Goal: Navigation & Orientation: Find specific page/section

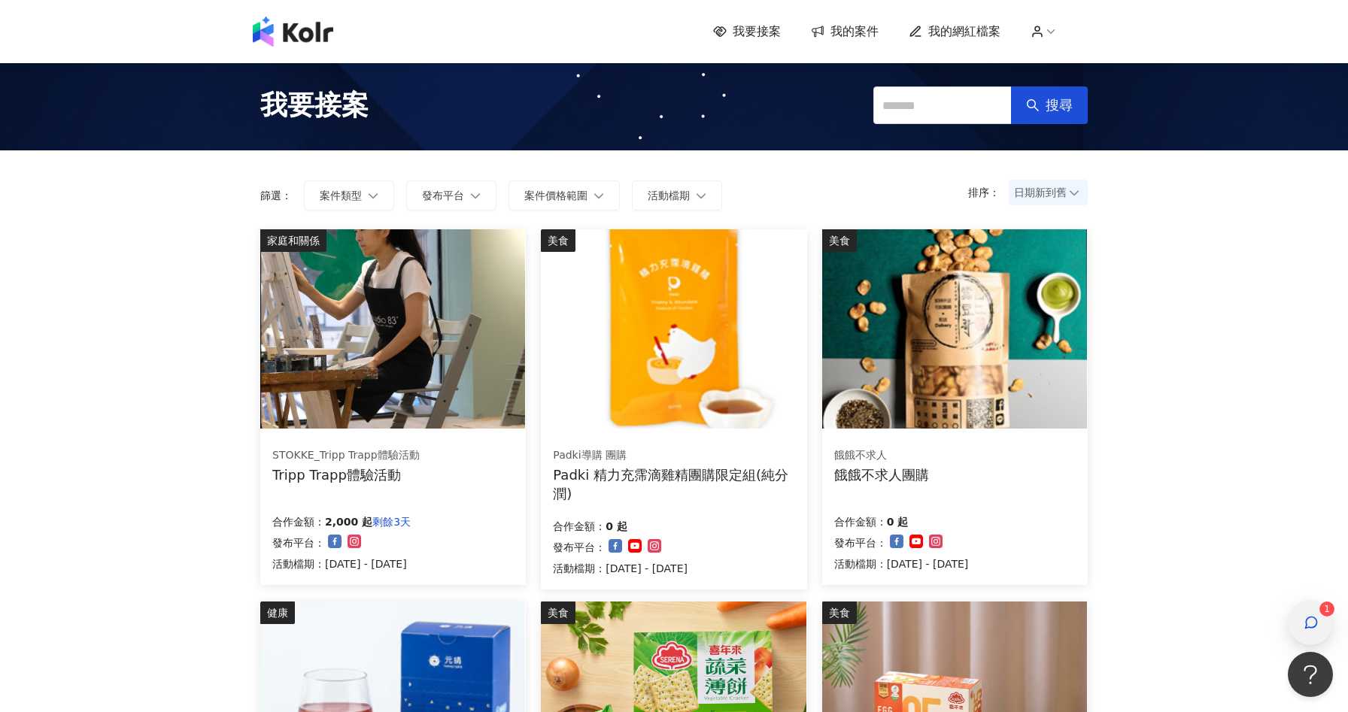
click at [1319, 627] on div "button" at bounding box center [1311, 623] width 20 height 34
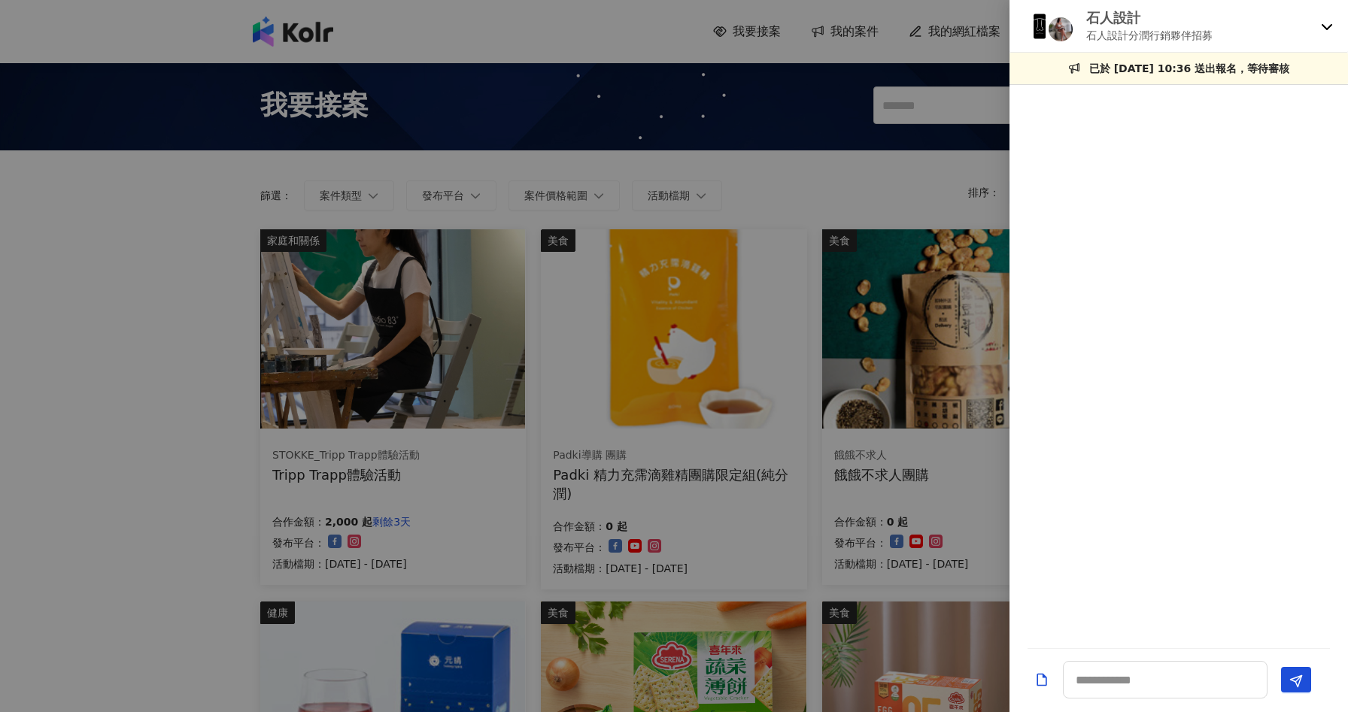
click at [1322, 29] on icon at bounding box center [1327, 26] width 12 height 12
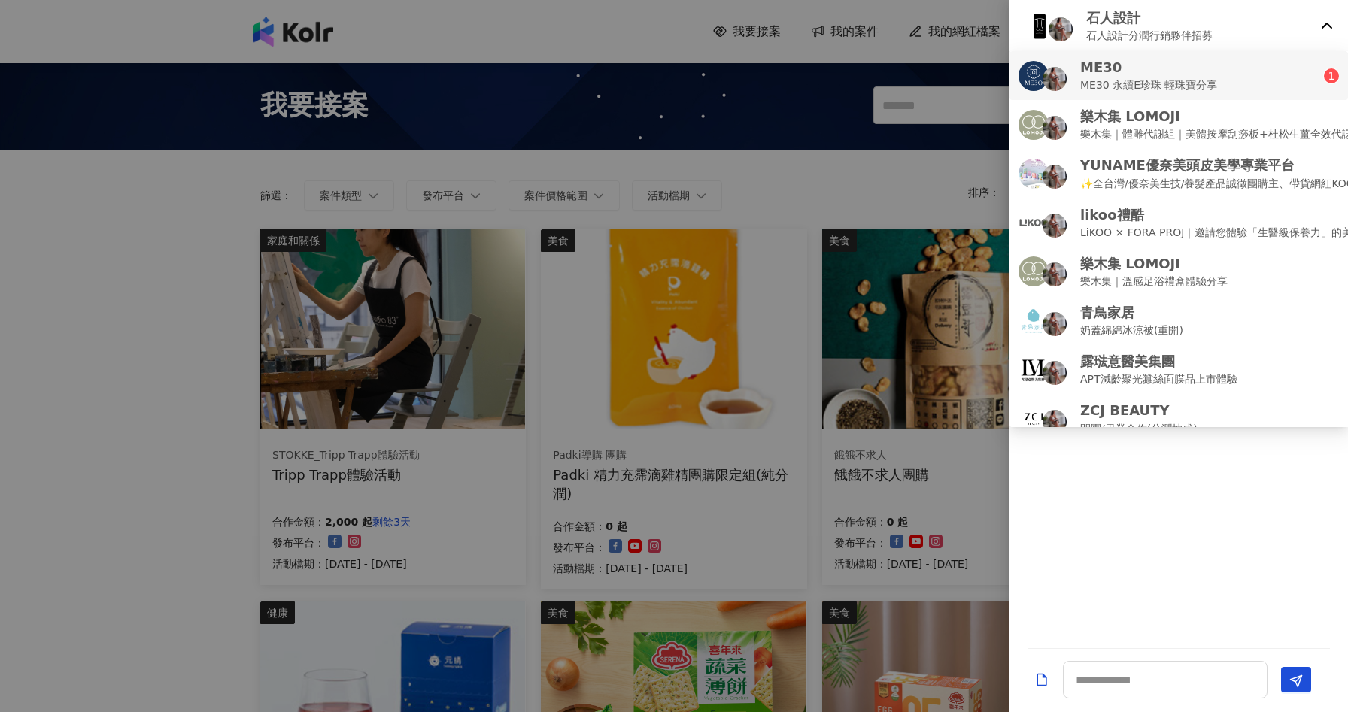
click at [1280, 93] on li "ME30 ME30 永續E珍珠 輕珠寶分享 1" at bounding box center [1179, 75] width 339 height 49
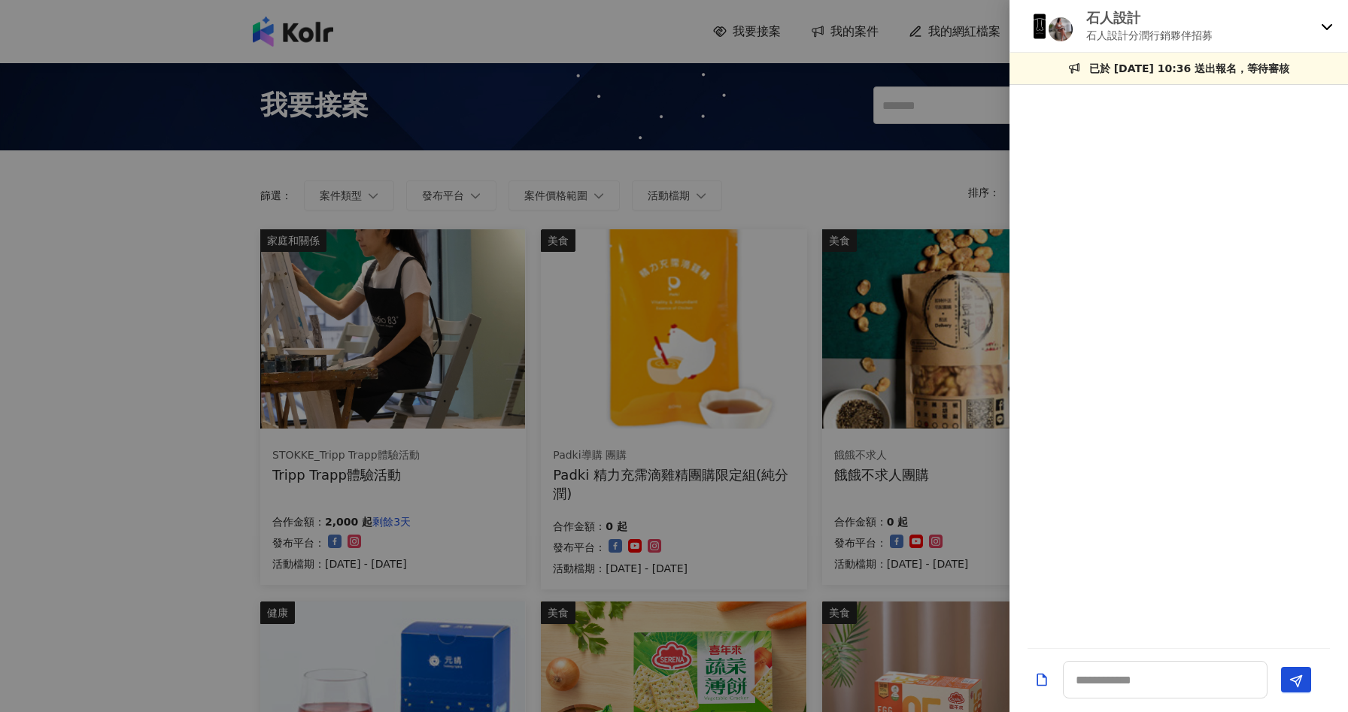
click at [1331, 27] on icon at bounding box center [1327, 26] width 12 height 12
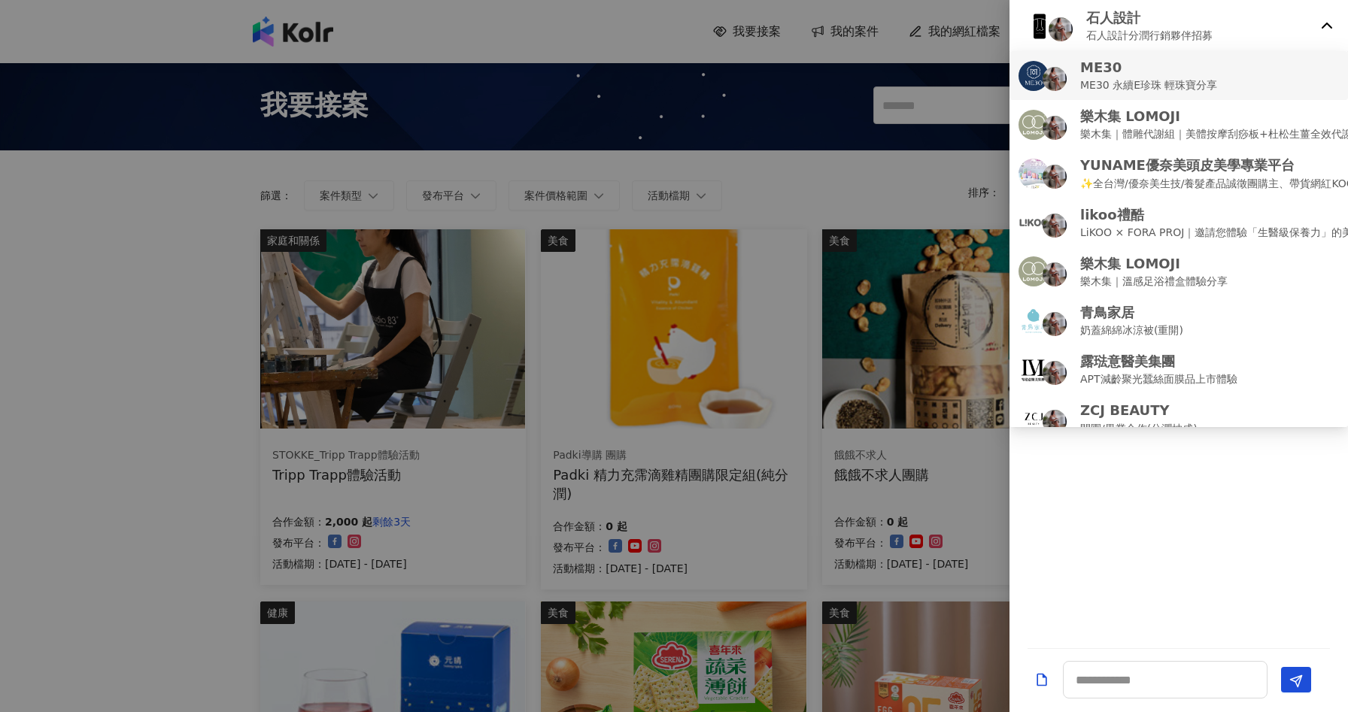
click at [1219, 80] on div "ME30 ME30 永續E珍珠 輕珠寶分享" at bounding box center [1179, 75] width 320 height 35
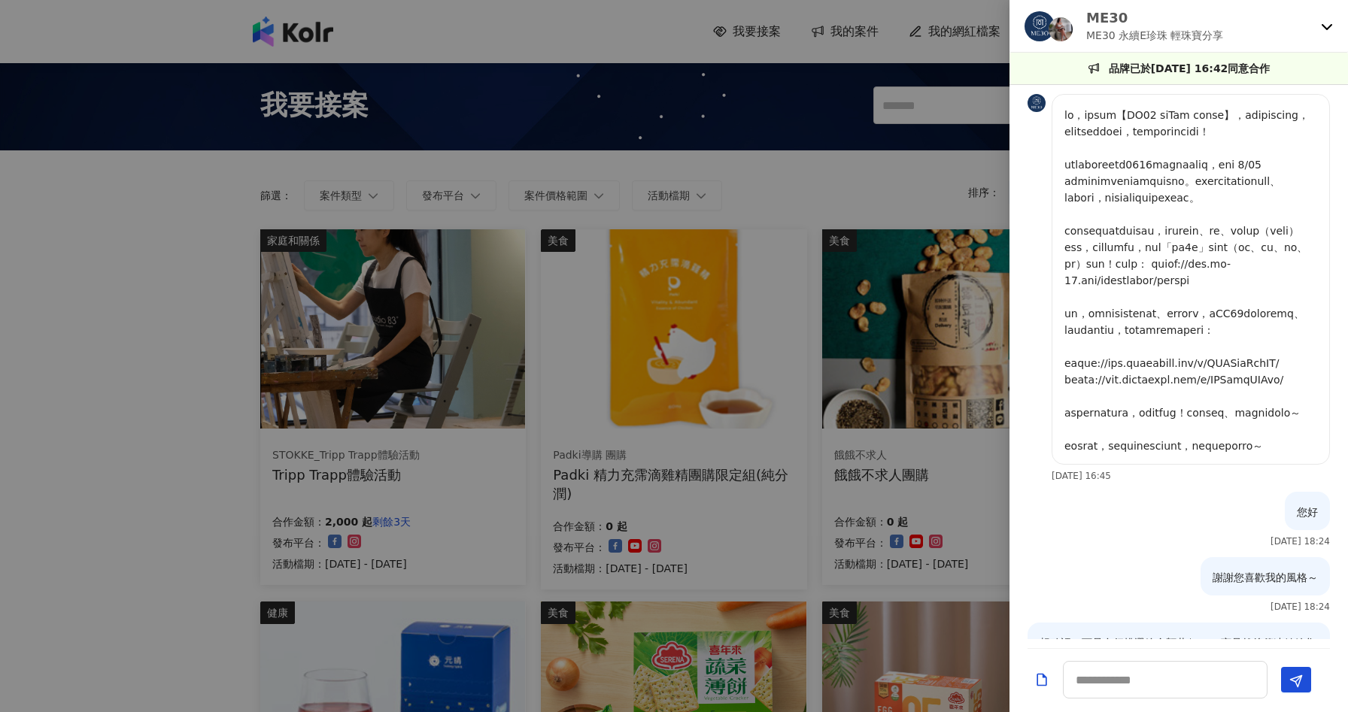
scroll to position [1547, 0]
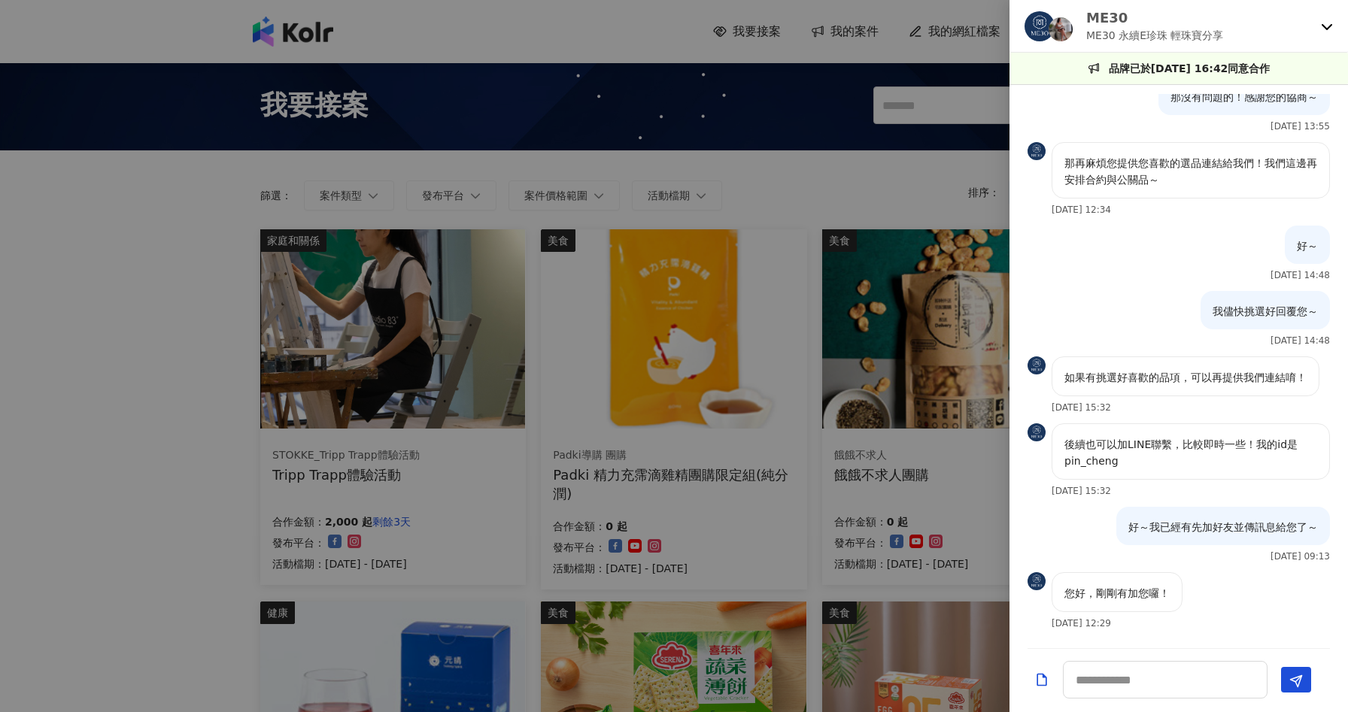
click at [91, 357] on div at bounding box center [674, 356] width 1348 height 712
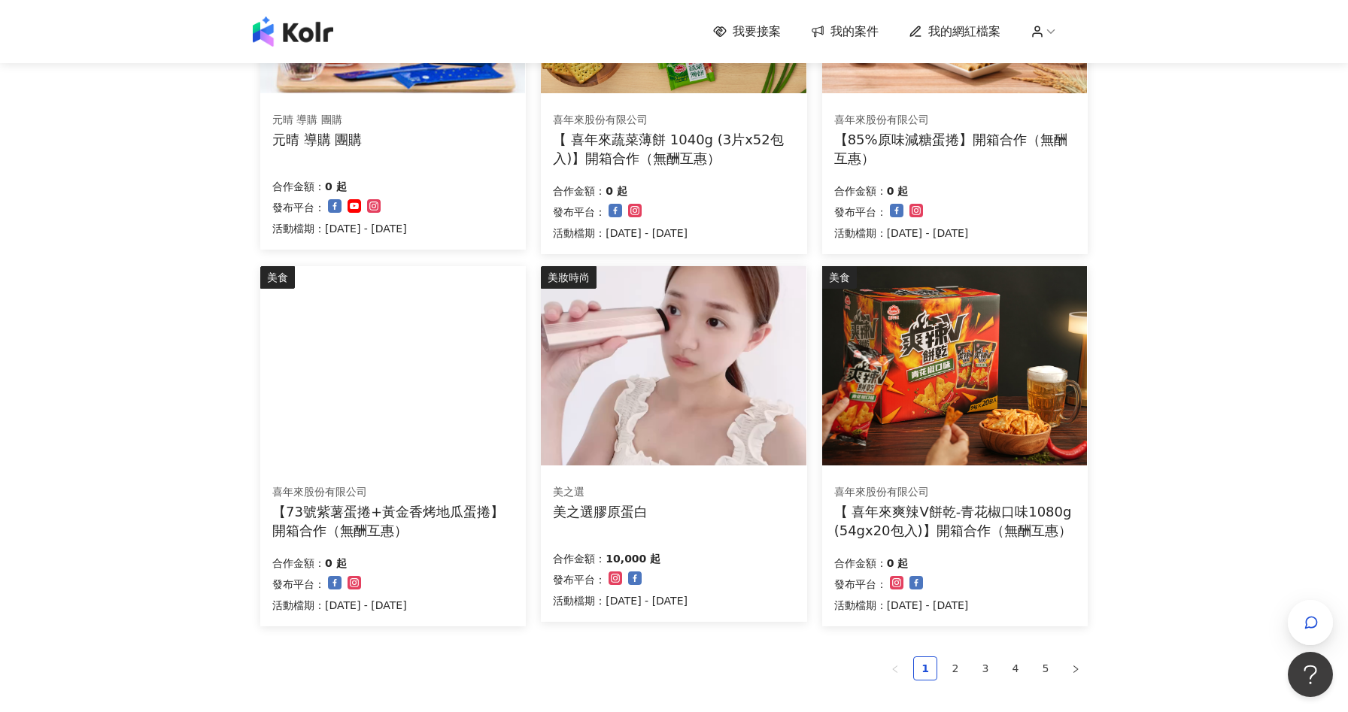
scroll to position [799, 0]
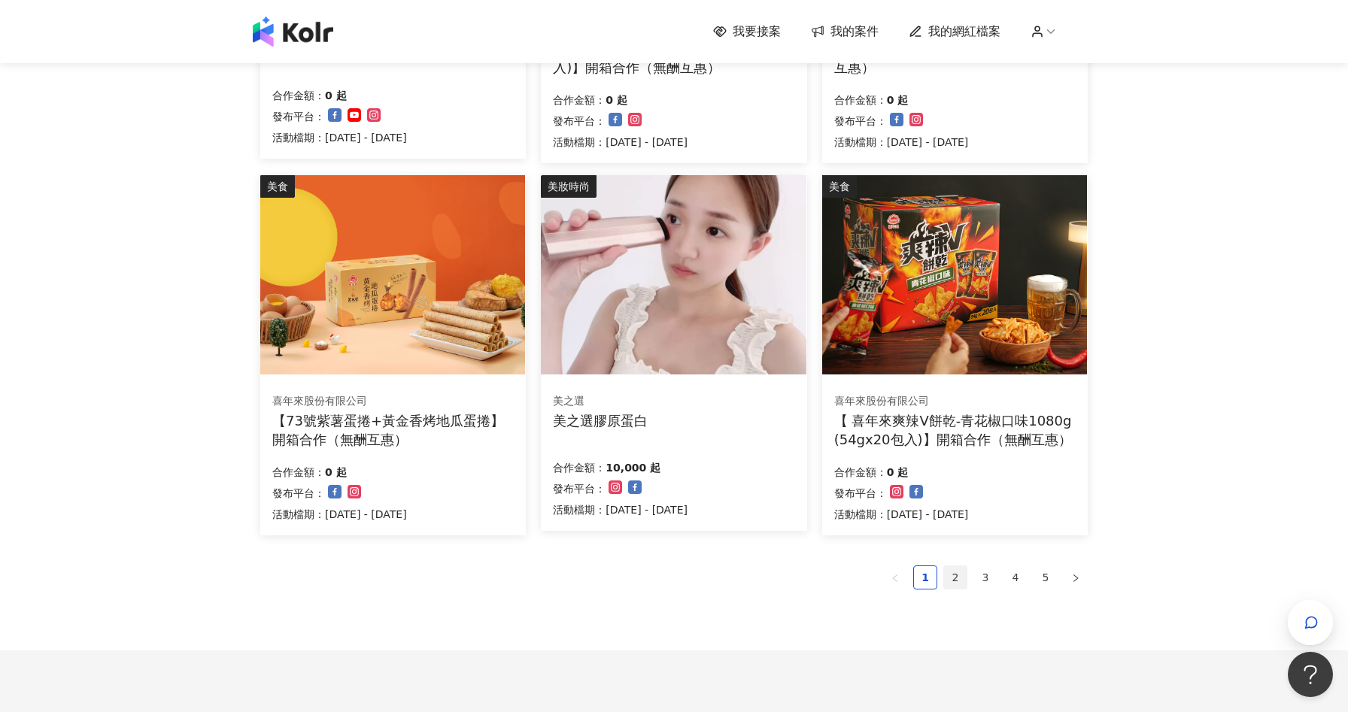
click at [952, 573] on link "2" at bounding box center [955, 577] width 23 height 23
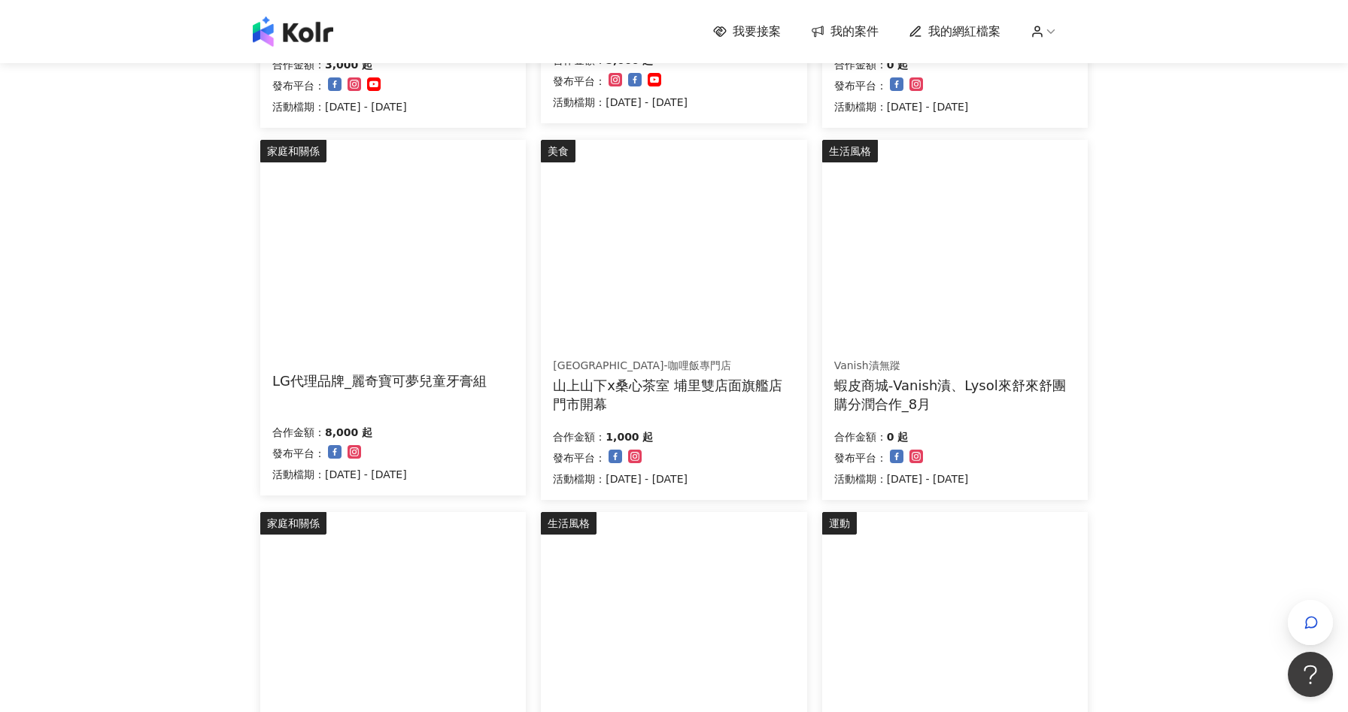
scroll to position [903, 0]
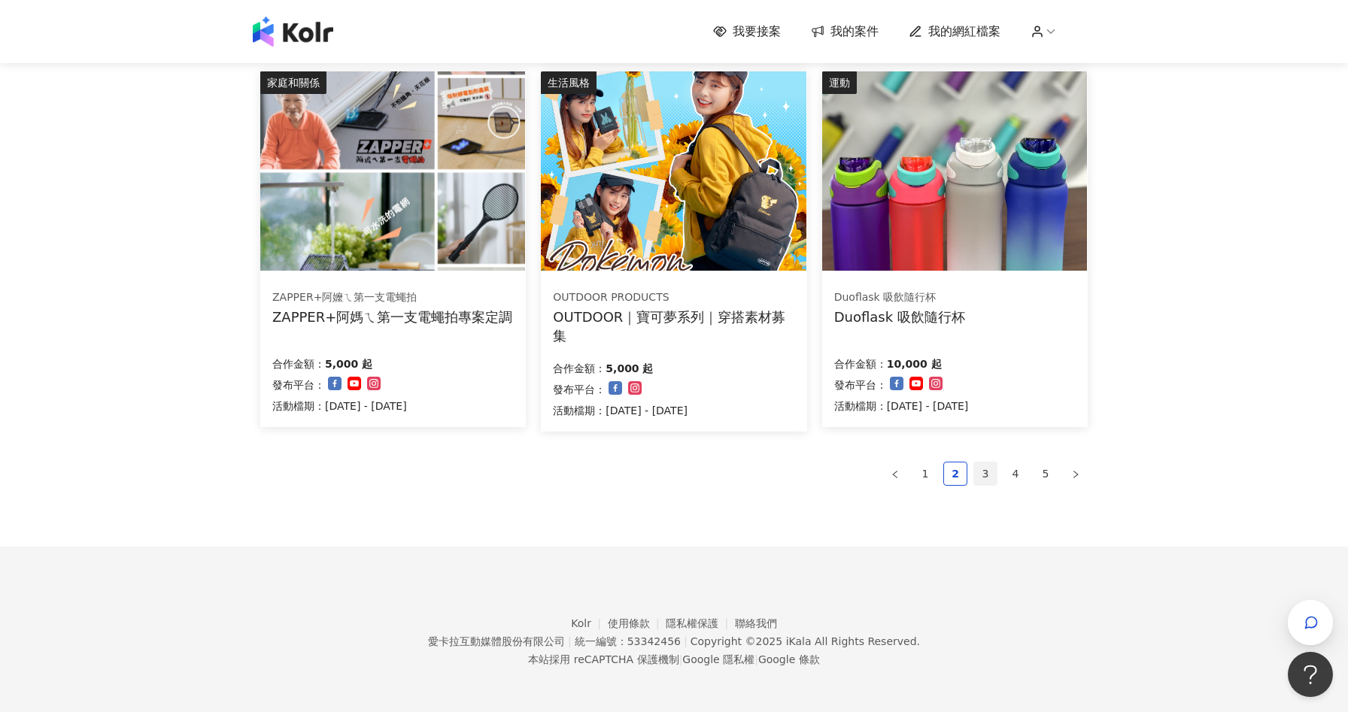
click at [988, 476] on link "3" at bounding box center [985, 474] width 23 height 23
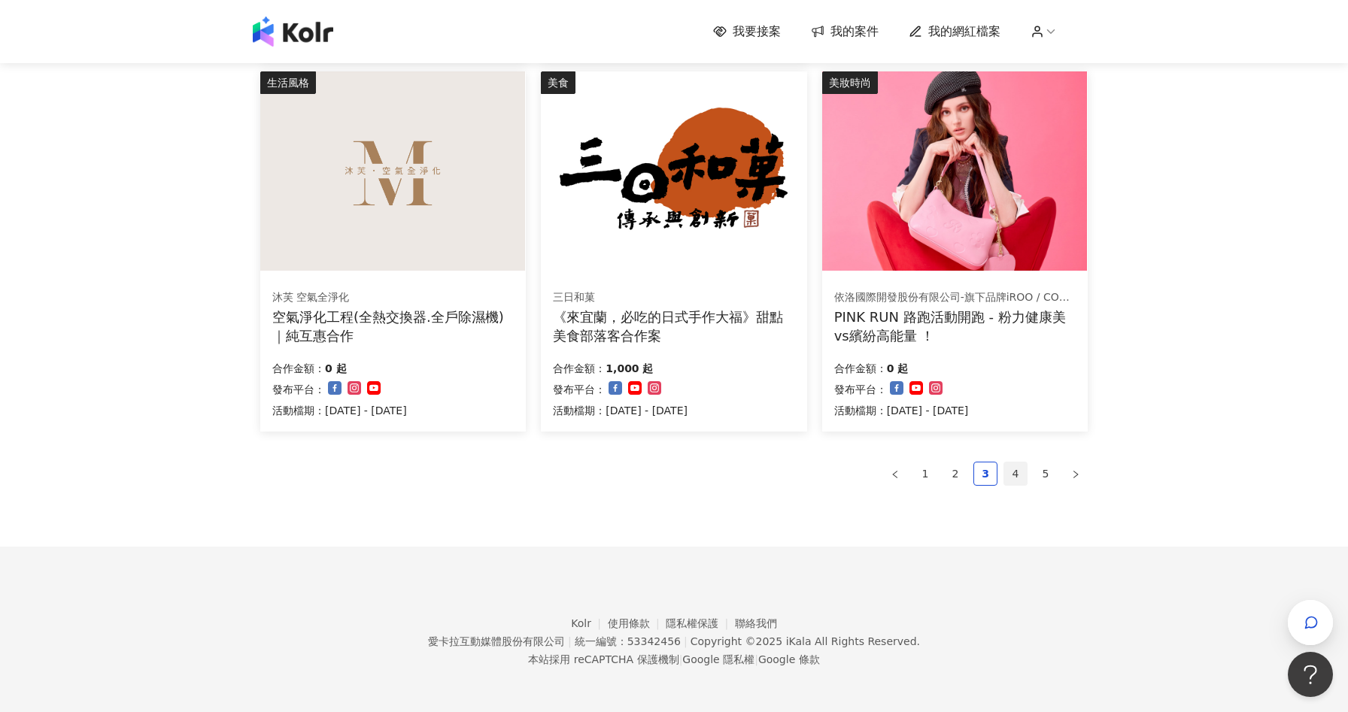
click at [1013, 473] on link "4" at bounding box center [1015, 474] width 23 height 23
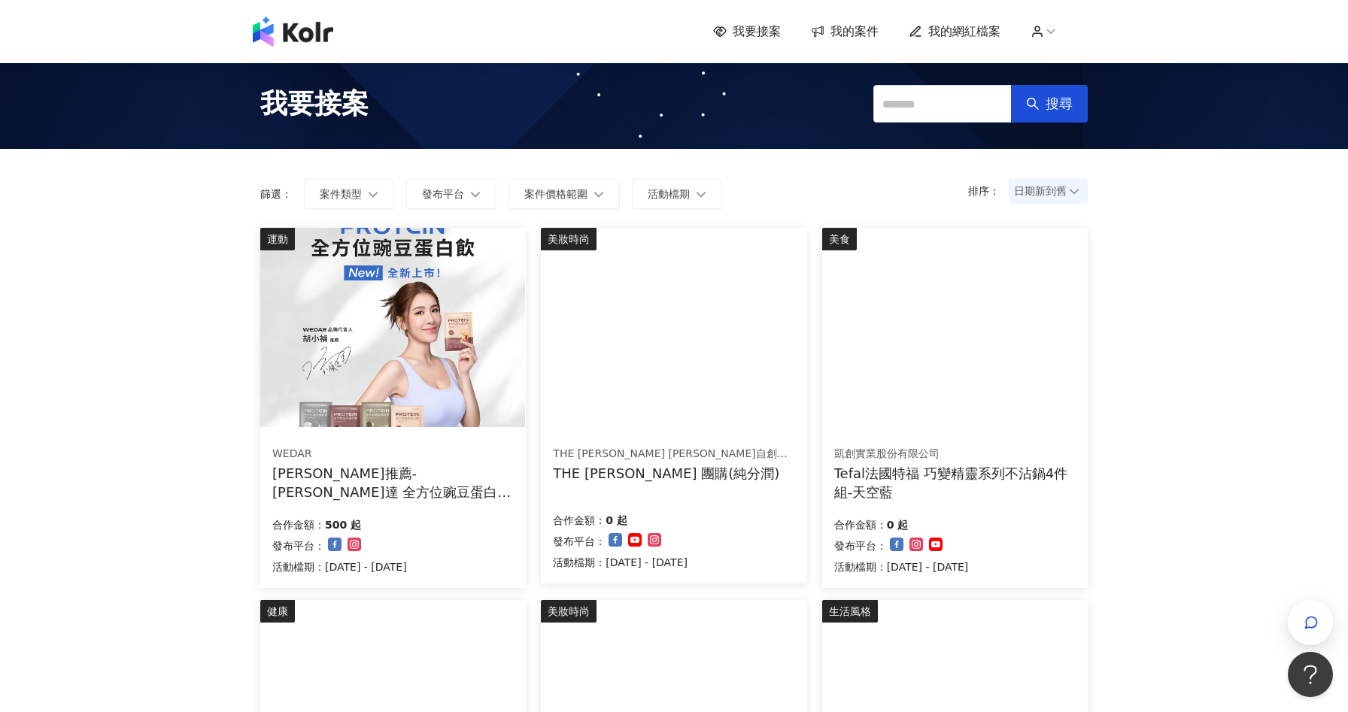
scroll to position [0, 0]
